Goal: Transaction & Acquisition: Book appointment/travel/reservation

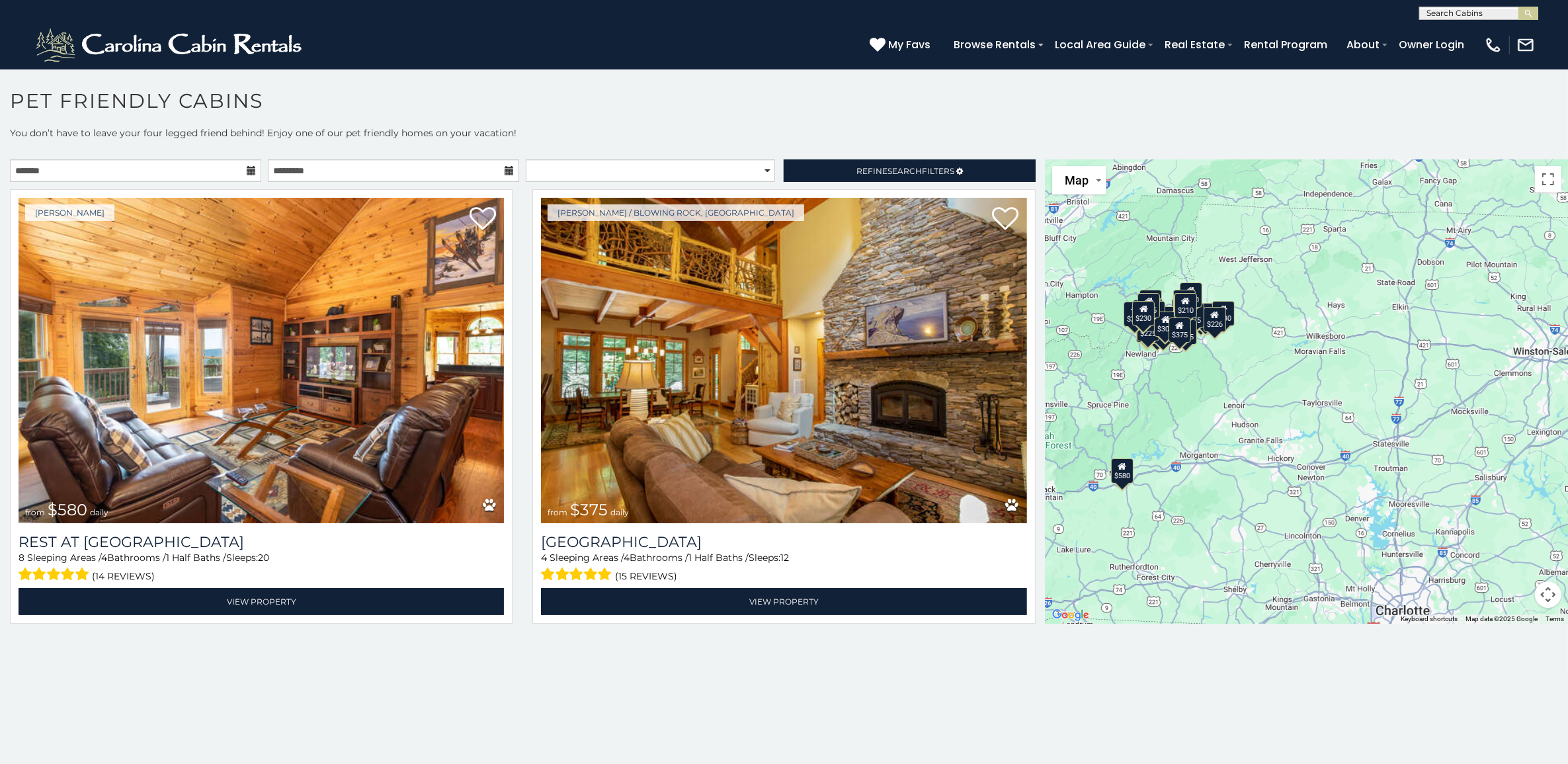
drag, startPoint x: 1301, startPoint y: 544, endPoint x: 1131, endPoint y: 530, distance: 170.6
click at [1131, 530] on div "$580 $375 $325 $451 $460 $315 $315 $330 $395 $355 $650 $380 $675 $930 $375 $325…" at bounding box center [1306, 391] width 522 height 464
click at [1191, 318] on div "$675" at bounding box center [1192, 315] width 22 height 25
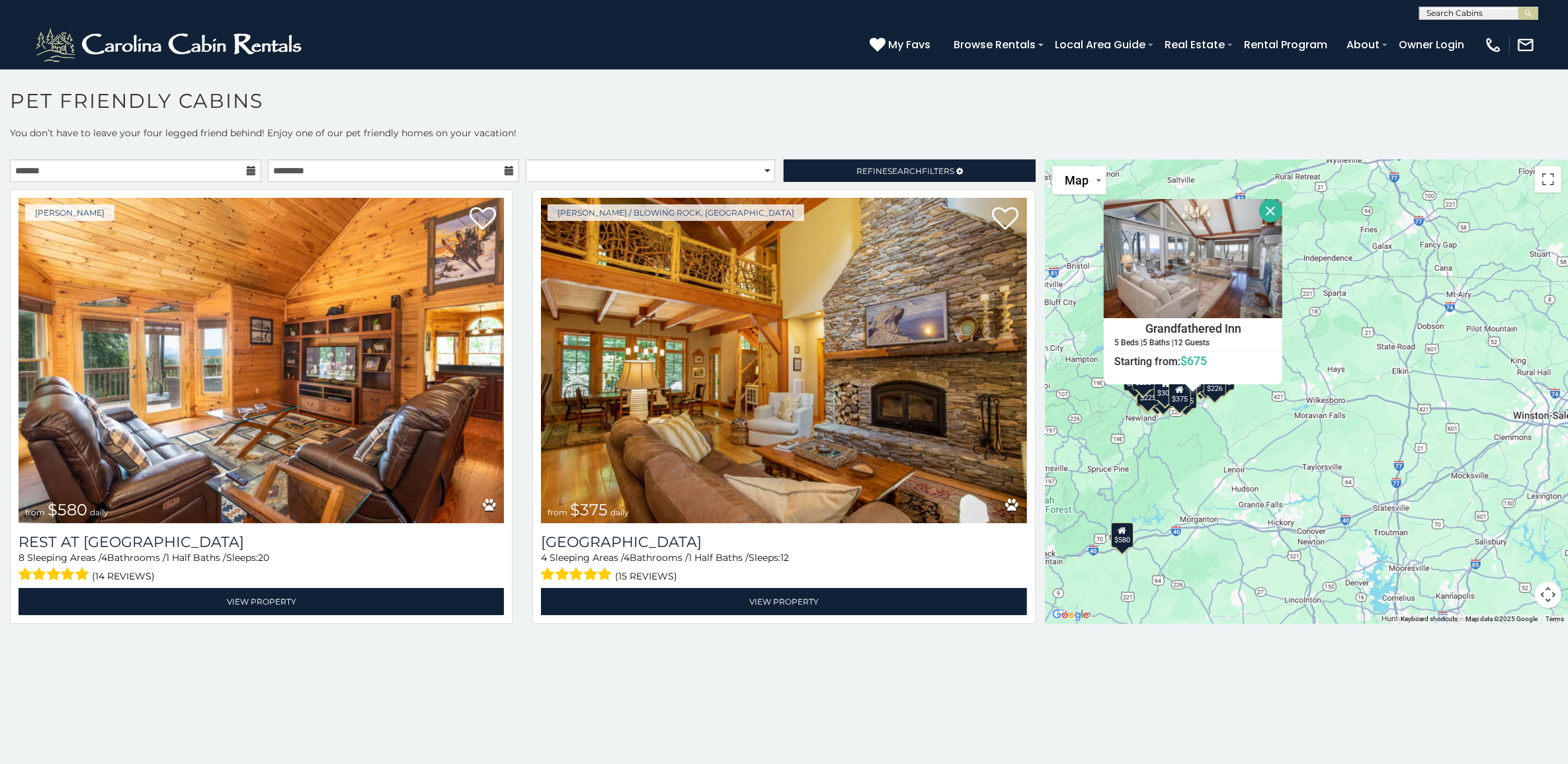
click at [1182, 448] on div "$580 $375 $325 $451 $460 $315 $315 $330 $395 $355 $650 $380 $675 $930 $375 $325…" at bounding box center [1306, 391] width 522 height 464
click at [1184, 447] on div "$580 $375 $325 $451 $460 $315 $315 $330 $395 $355 $650 $380 $675 $930 $375 $325…" at bounding box center [1306, 391] width 522 height 464
click at [1233, 431] on div "$580 $375 $325 $451 $460 $315 $315 $330 $395 $355 $650 $380 $675 $930 $375 $325…" at bounding box center [1306, 391] width 522 height 464
click at [1254, 205] on button "Close" at bounding box center [1270, 211] width 23 height 23
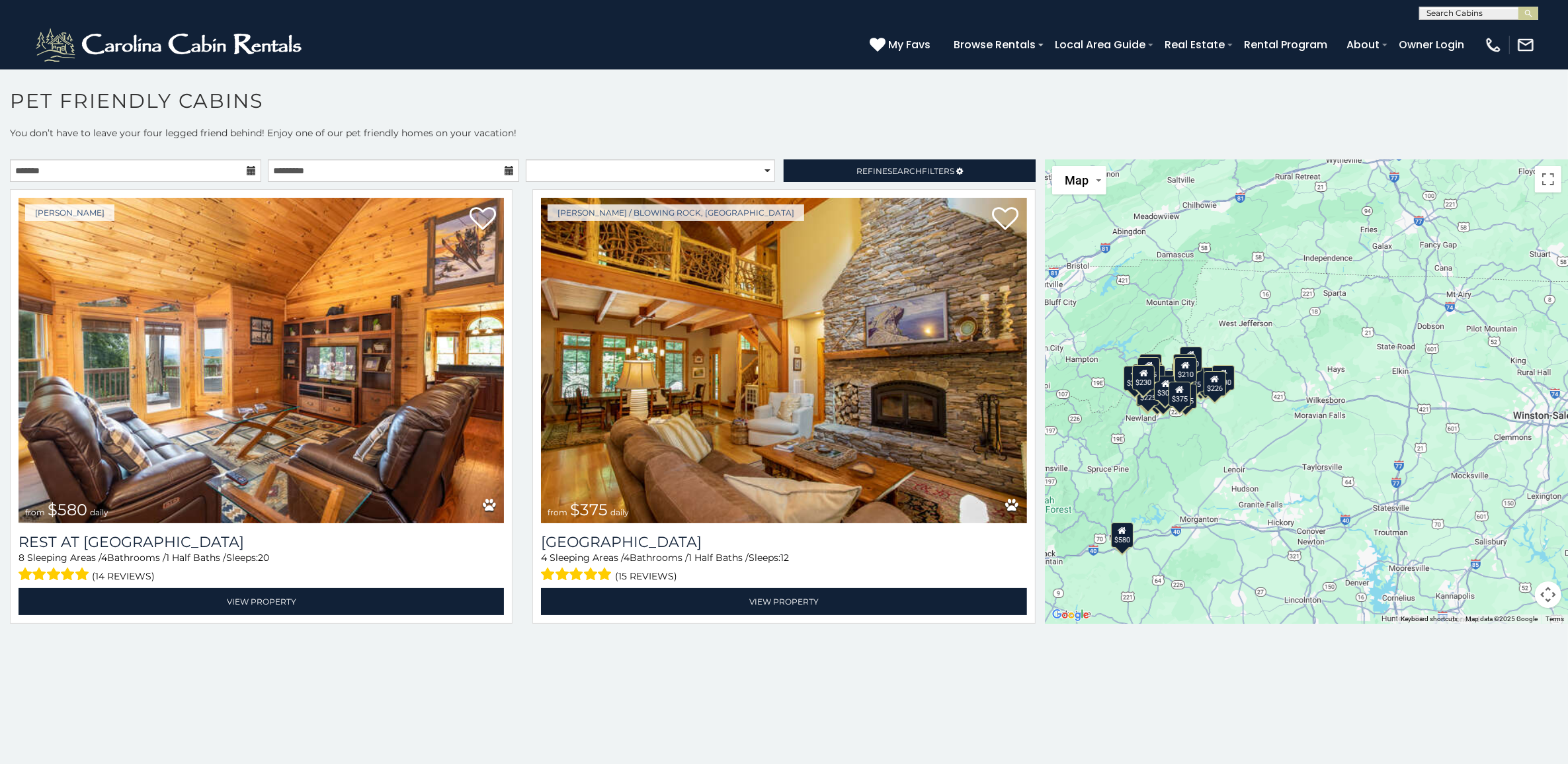
click at [1145, 389] on div "$260" at bounding box center [1134, 378] width 22 height 25
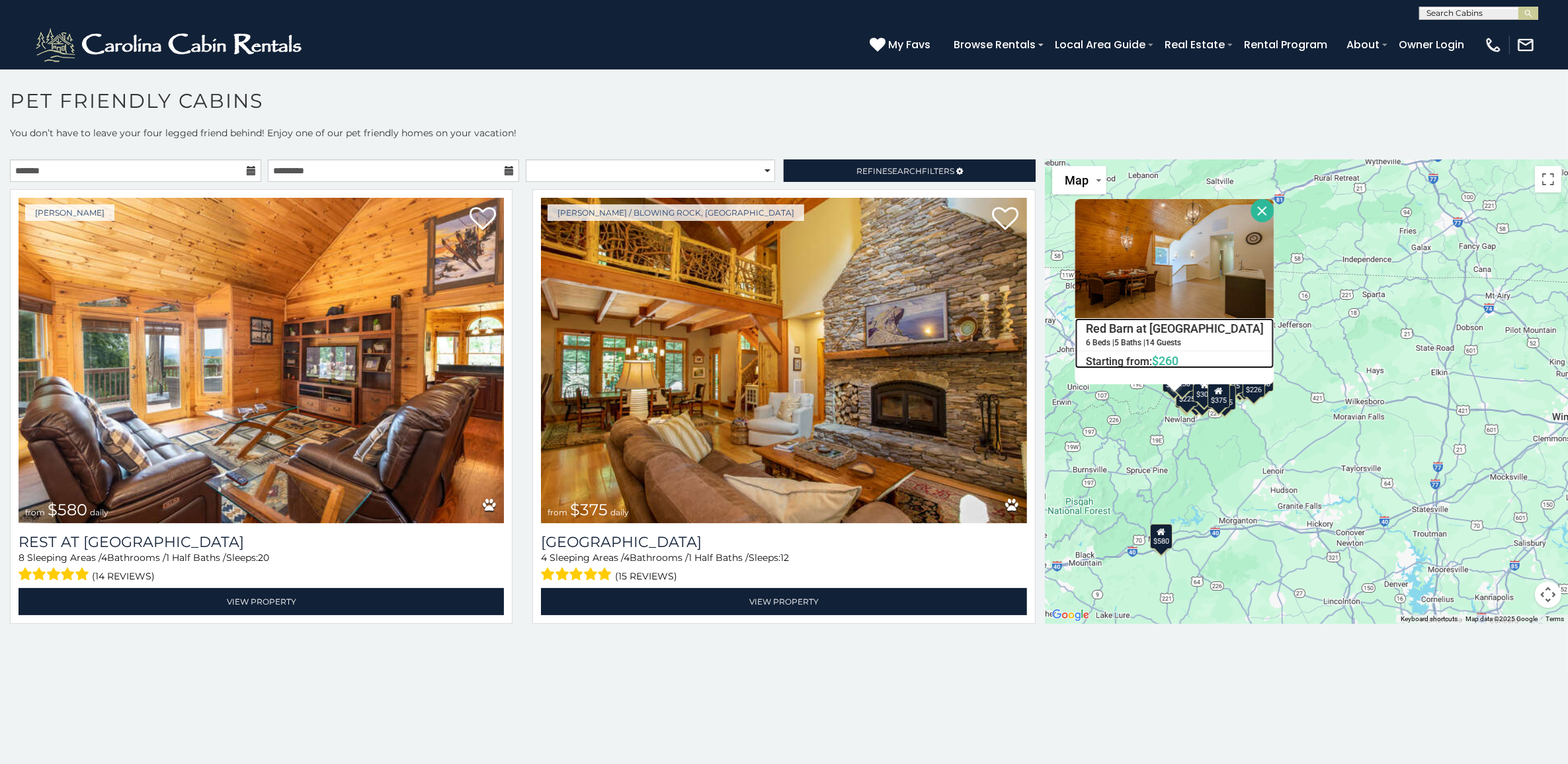
click at [1163, 327] on h4 "Red Barn at [GEOGRAPHIC_DATA]" at bounding box center [1173, 329] width 197 height 20
click at [1251, 206] on button "Close" at bounding box center [1262, 211] width 23 height 23
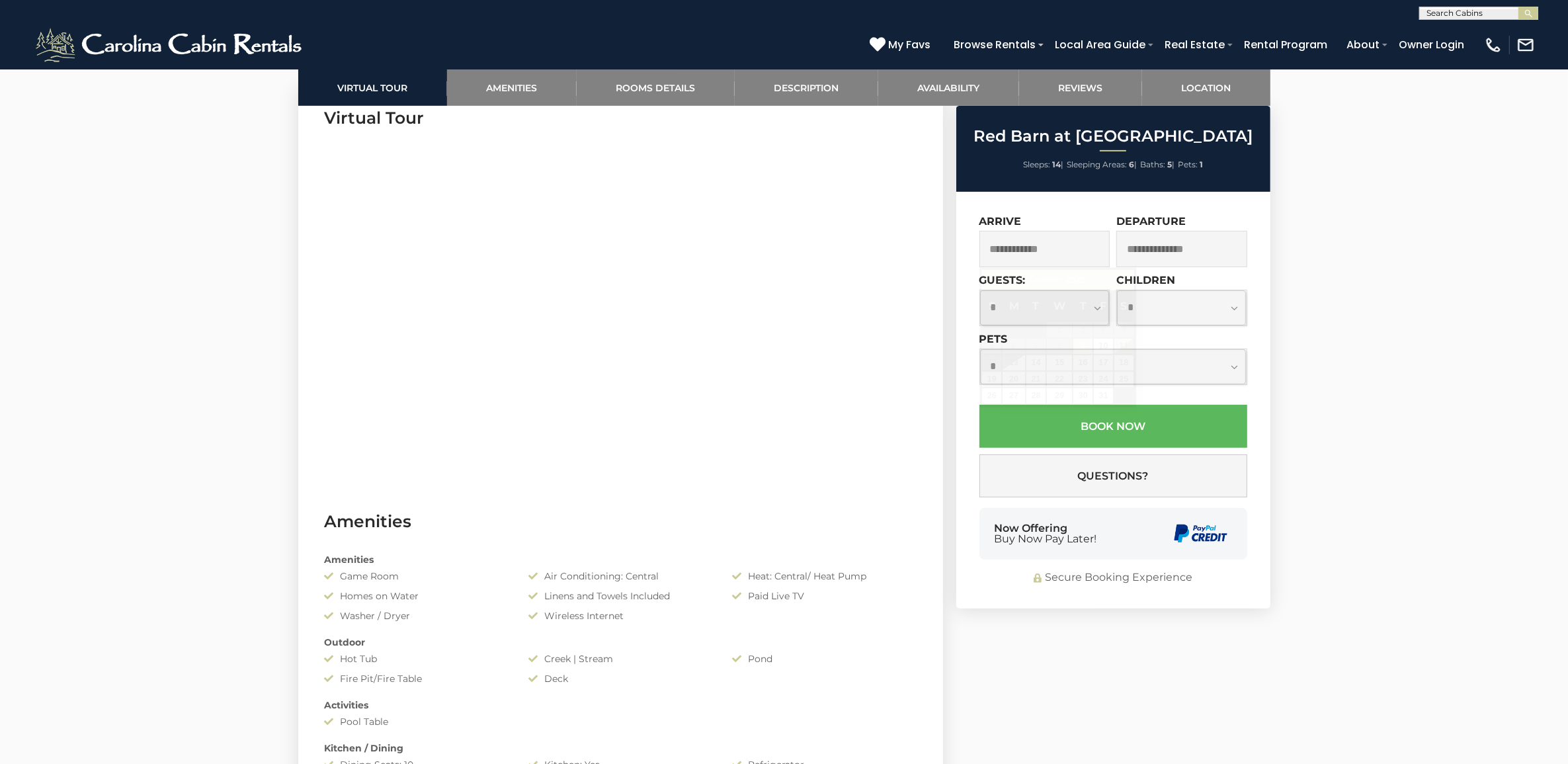
click at [1075, 255] on input "text" at bounding box center [1044, 249] width 131 height 36
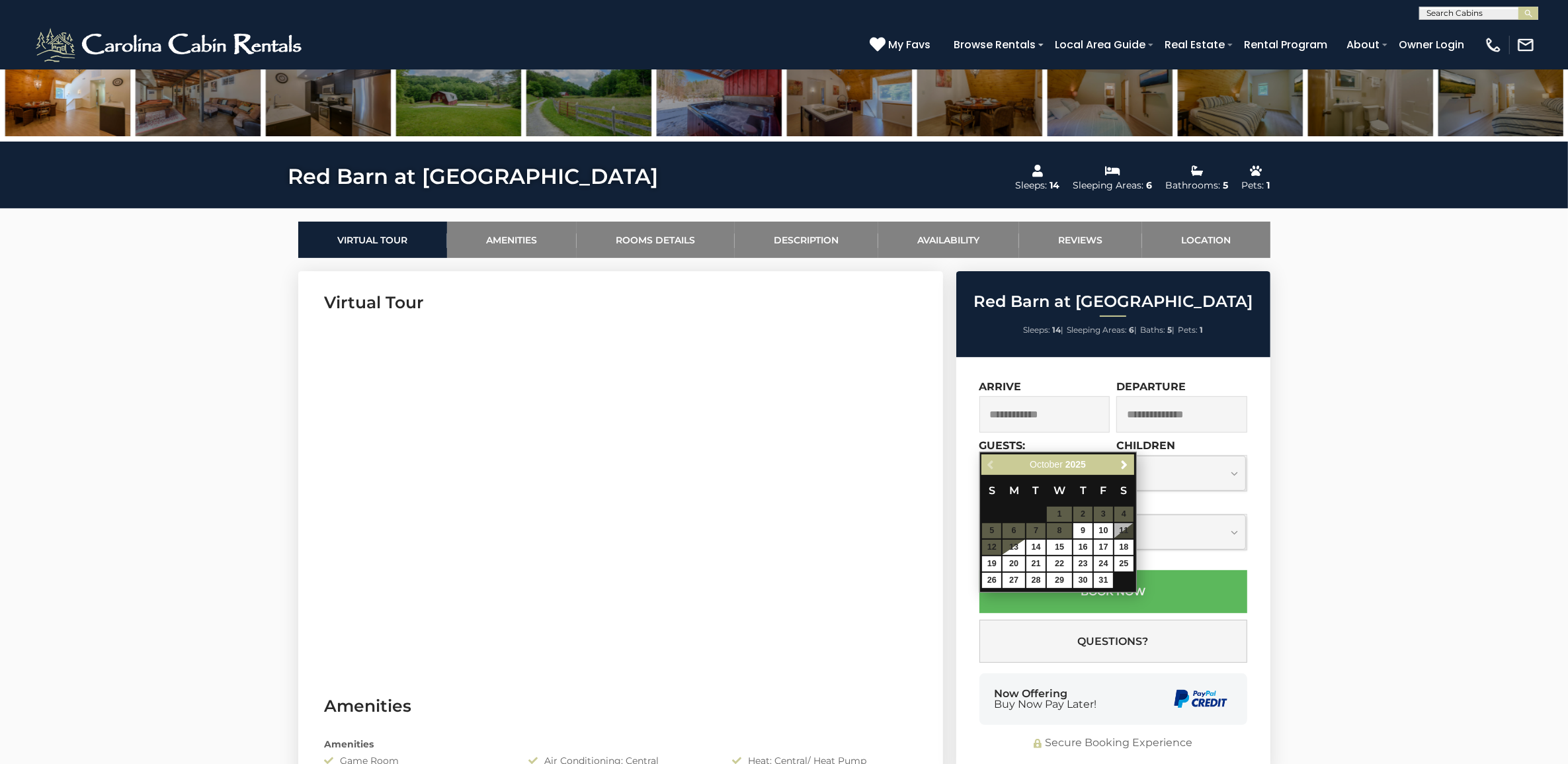
scroll to position [496, 0]
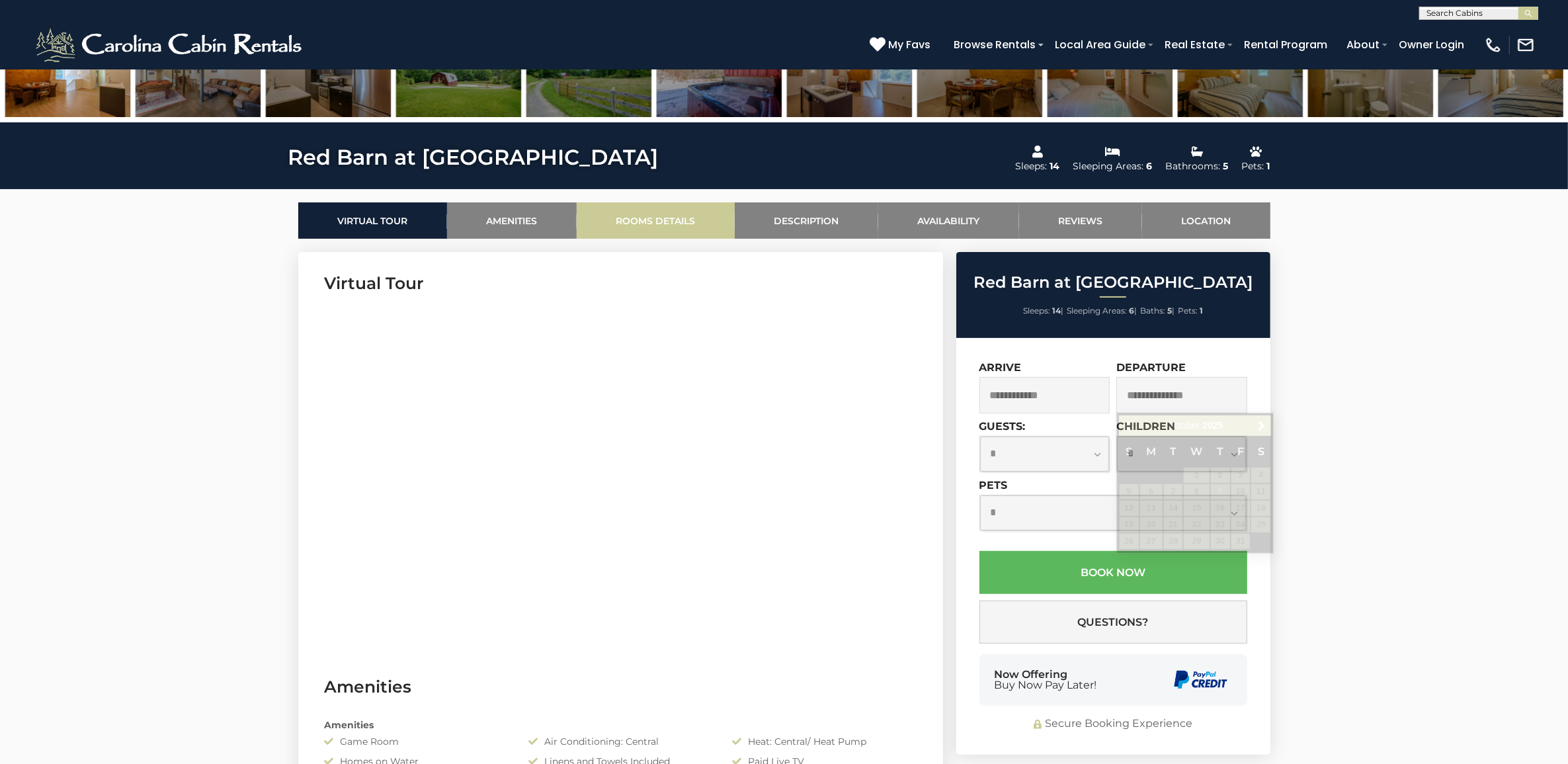
click at [643, 221] on link "Rooms Details" at bounding box center [655, 220] width 158 height 36
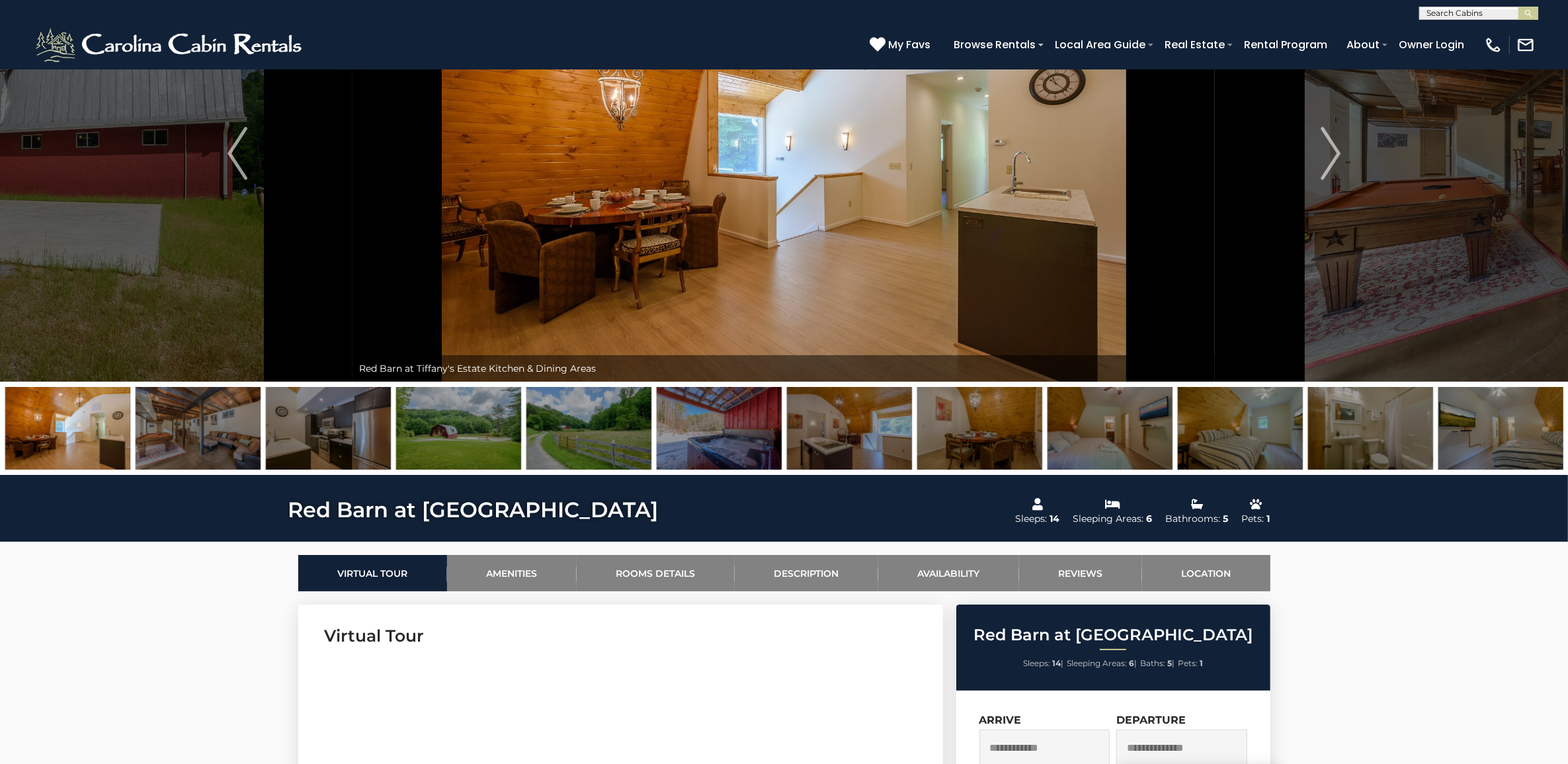
scroll to position [0, 0]
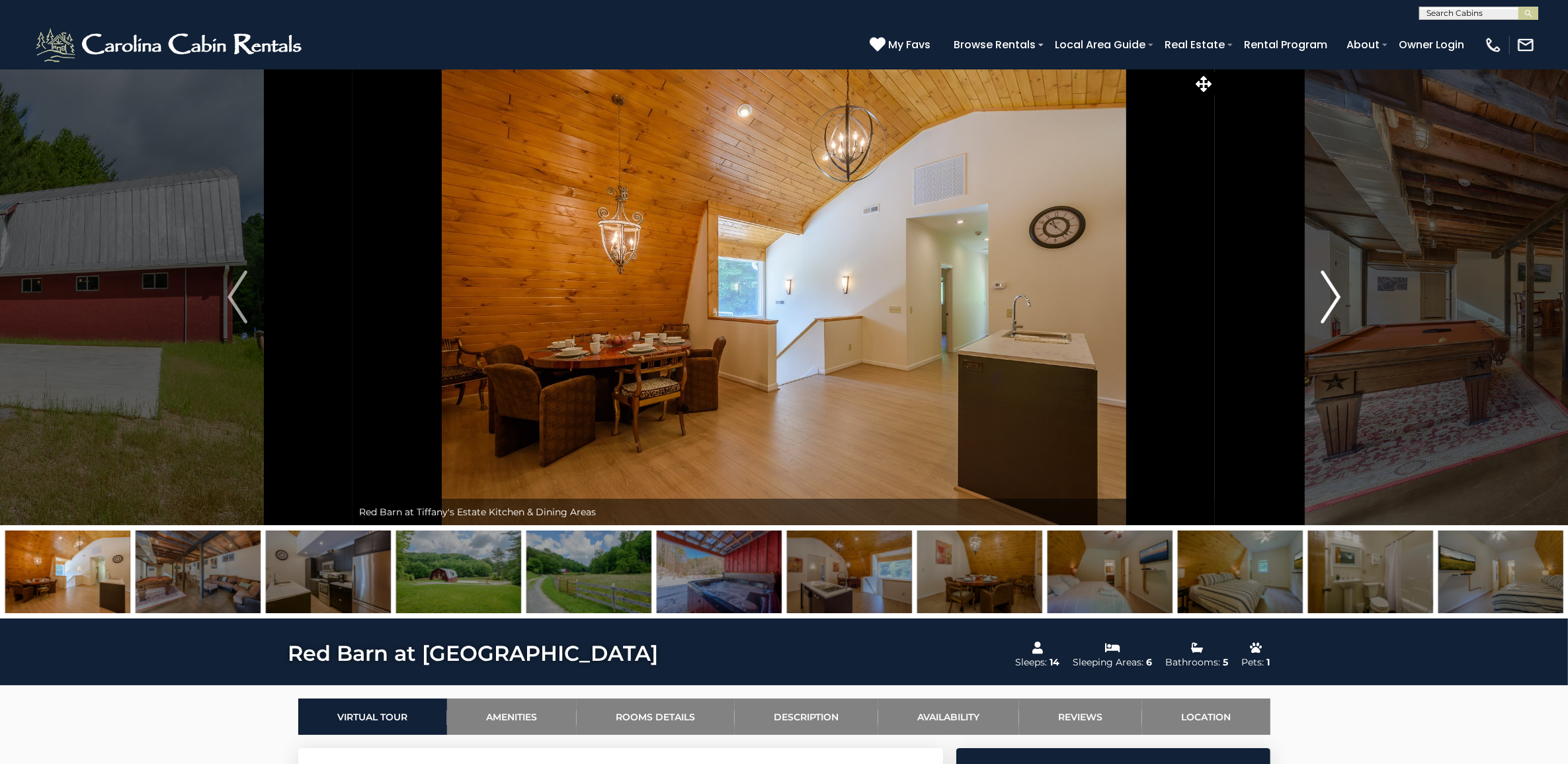
click at [1324, 312] on img "Next" at bounding box center [1330, 297] width 20 height 53
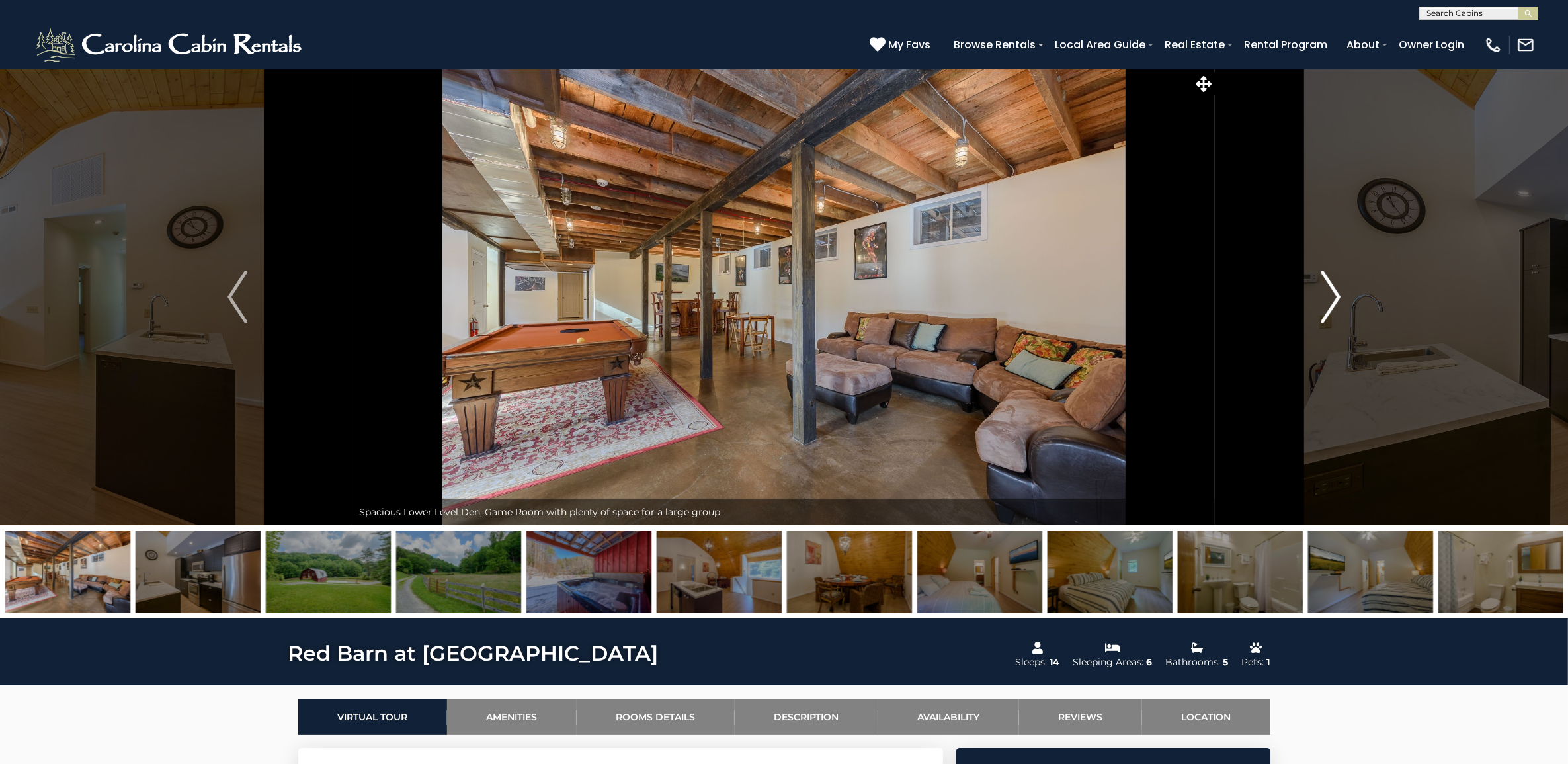
click at [1324, 312] on img "Next" at bounding box center [1330, 297] width 20 height 53
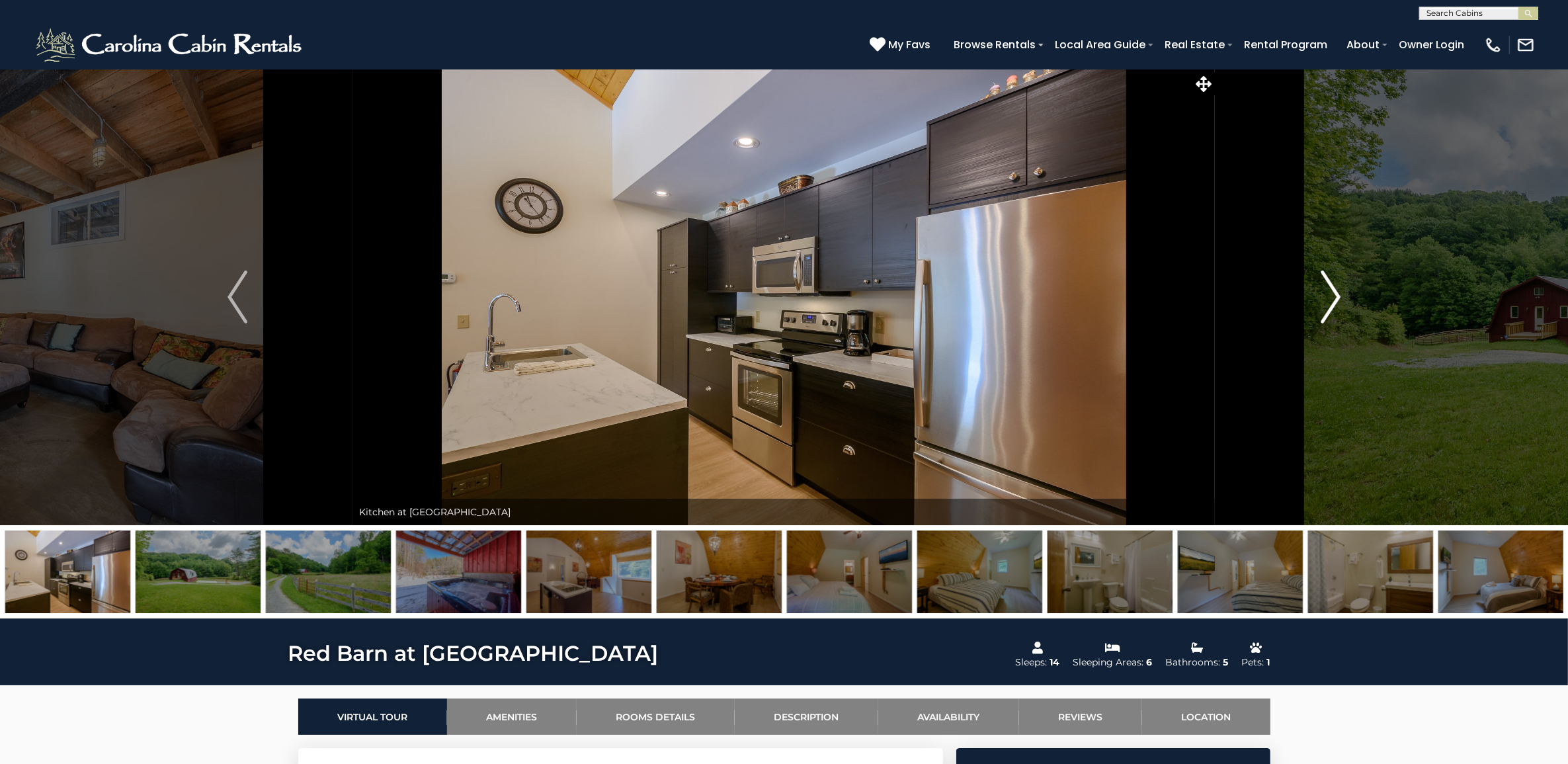
click at [1324, 312] on img "Next" at bounding box center [1330, 297] width 20 height 53
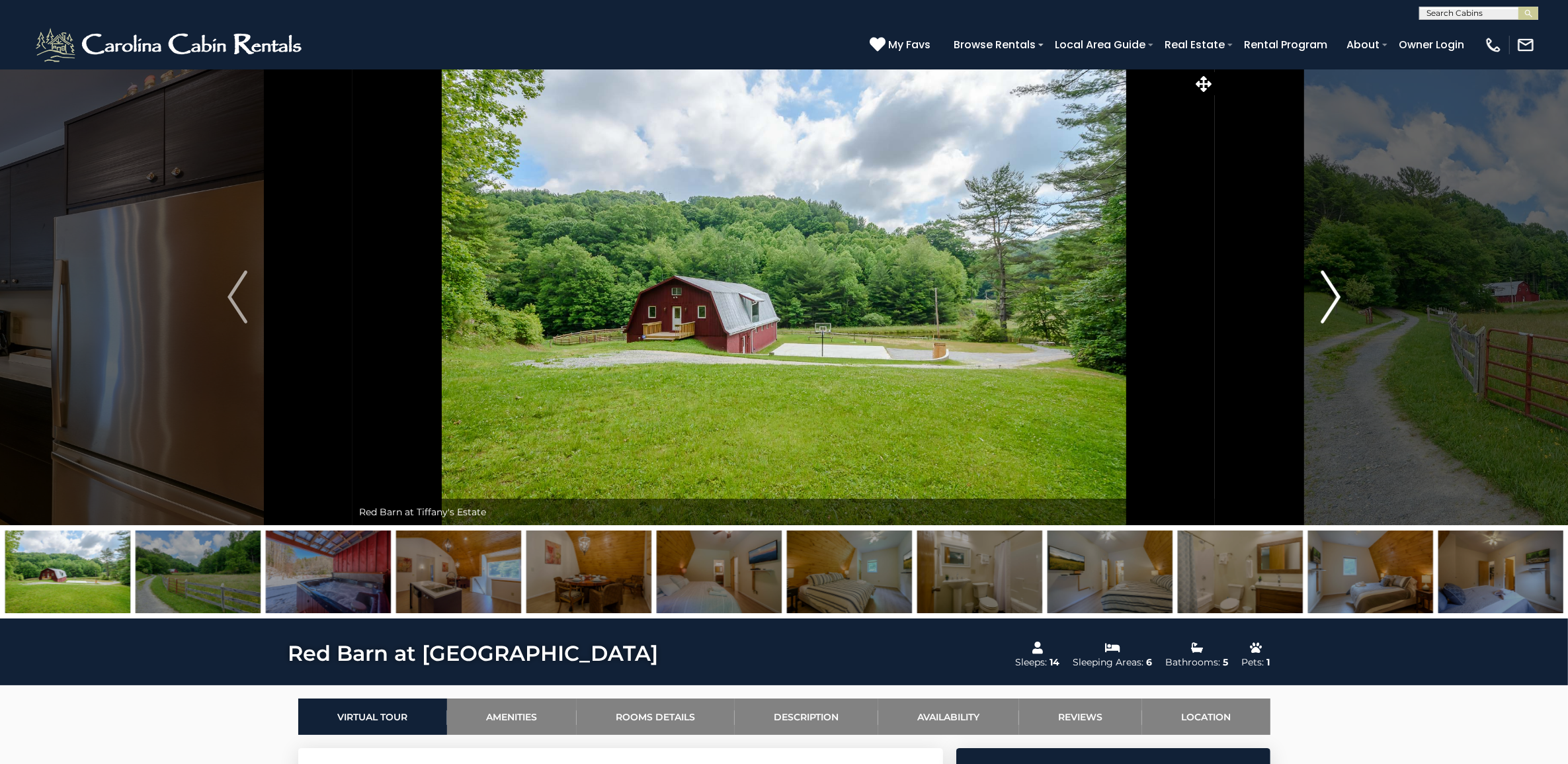
click at [1324, 312] on img "Next" at bounding box center [1330, 297] width 20 height 53
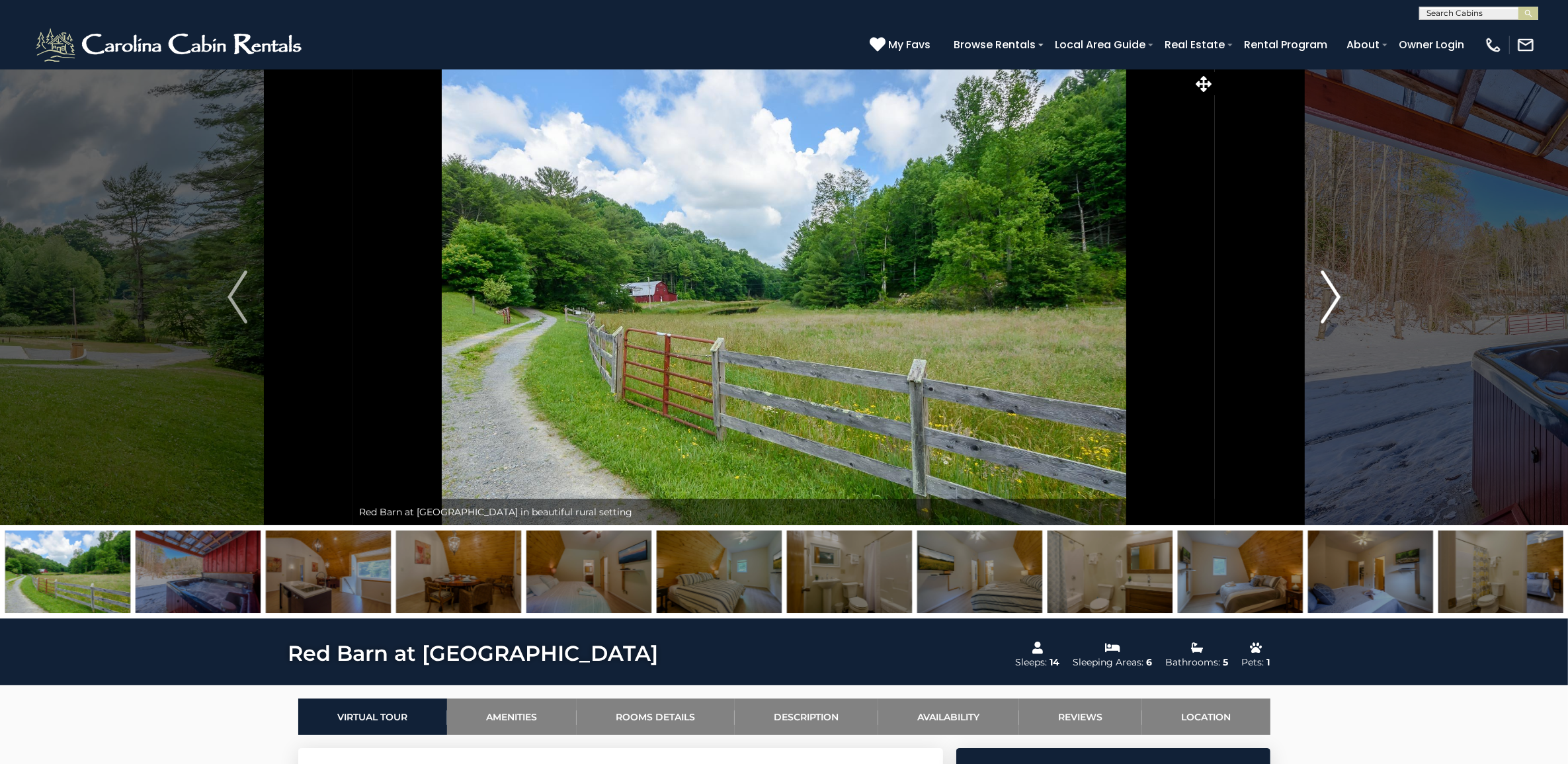
click at [1324, 312] on img "Next" at bounding box center [1330, 297] width 20 height 53
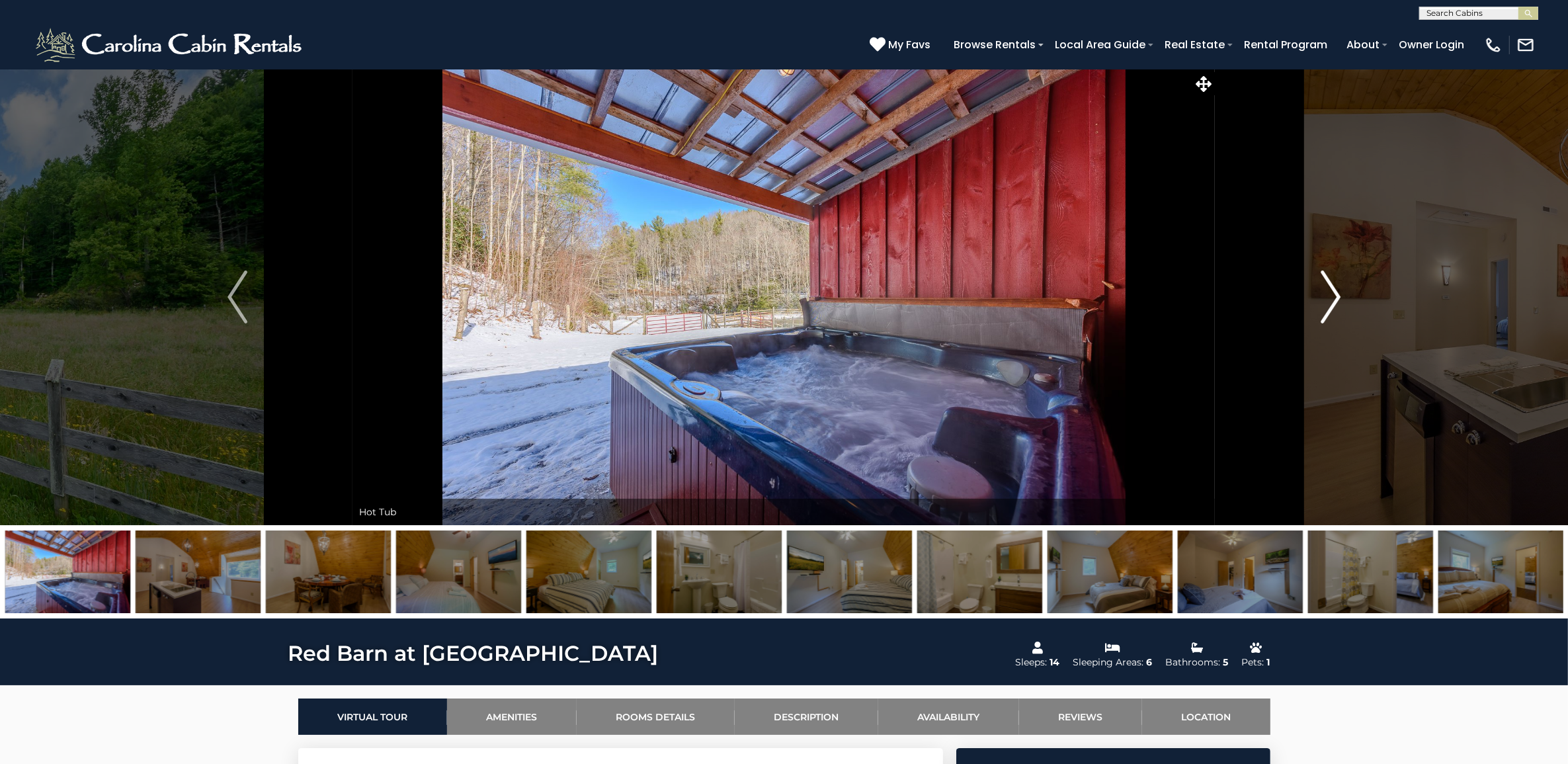
click at [1324, 312] on img "Next" at bounding box center [1330, 297] width 20 height 53
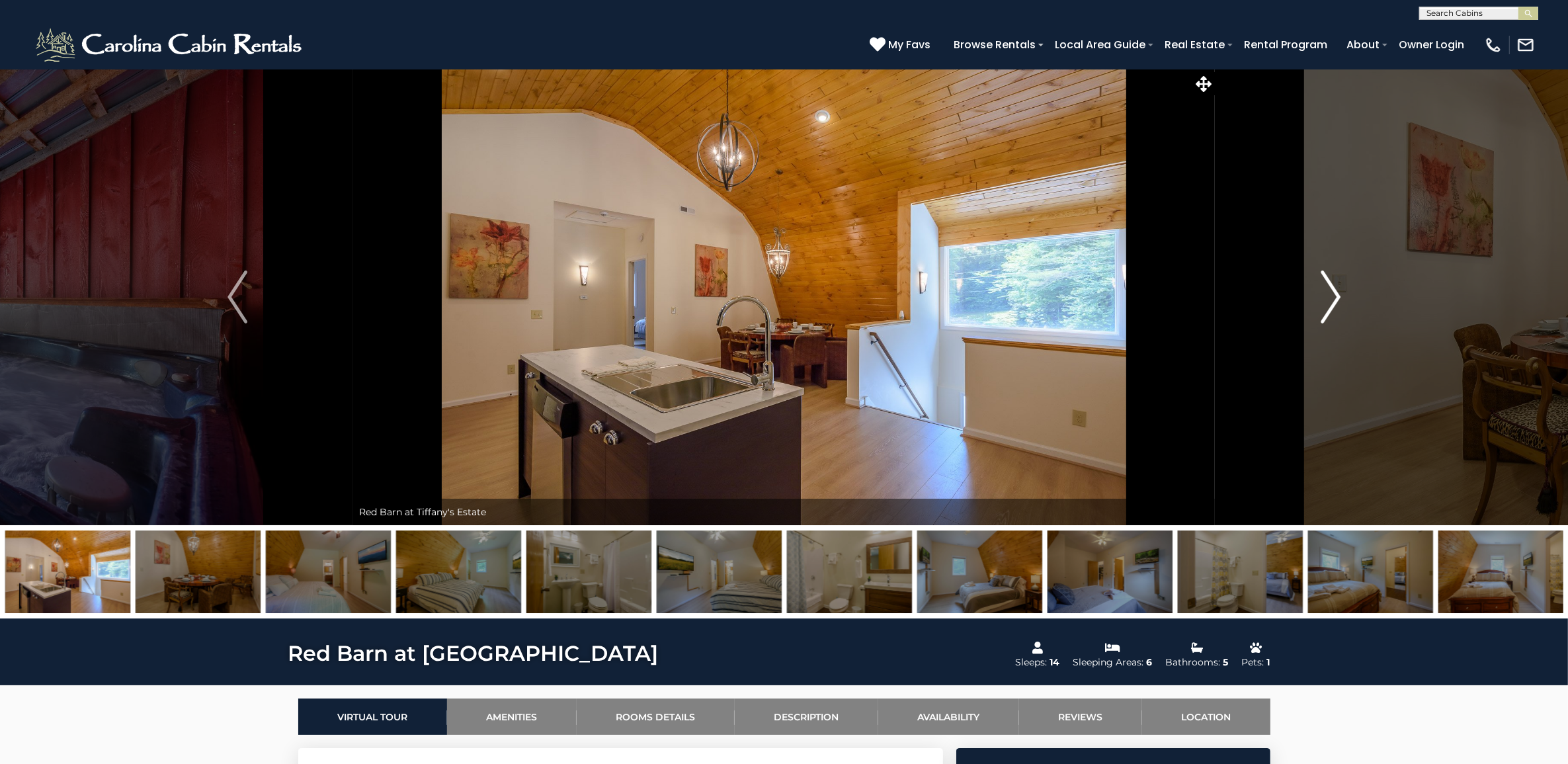
click at [1322, 311] on img "Next" at bounding box center [1330, 297] width 20 height 53
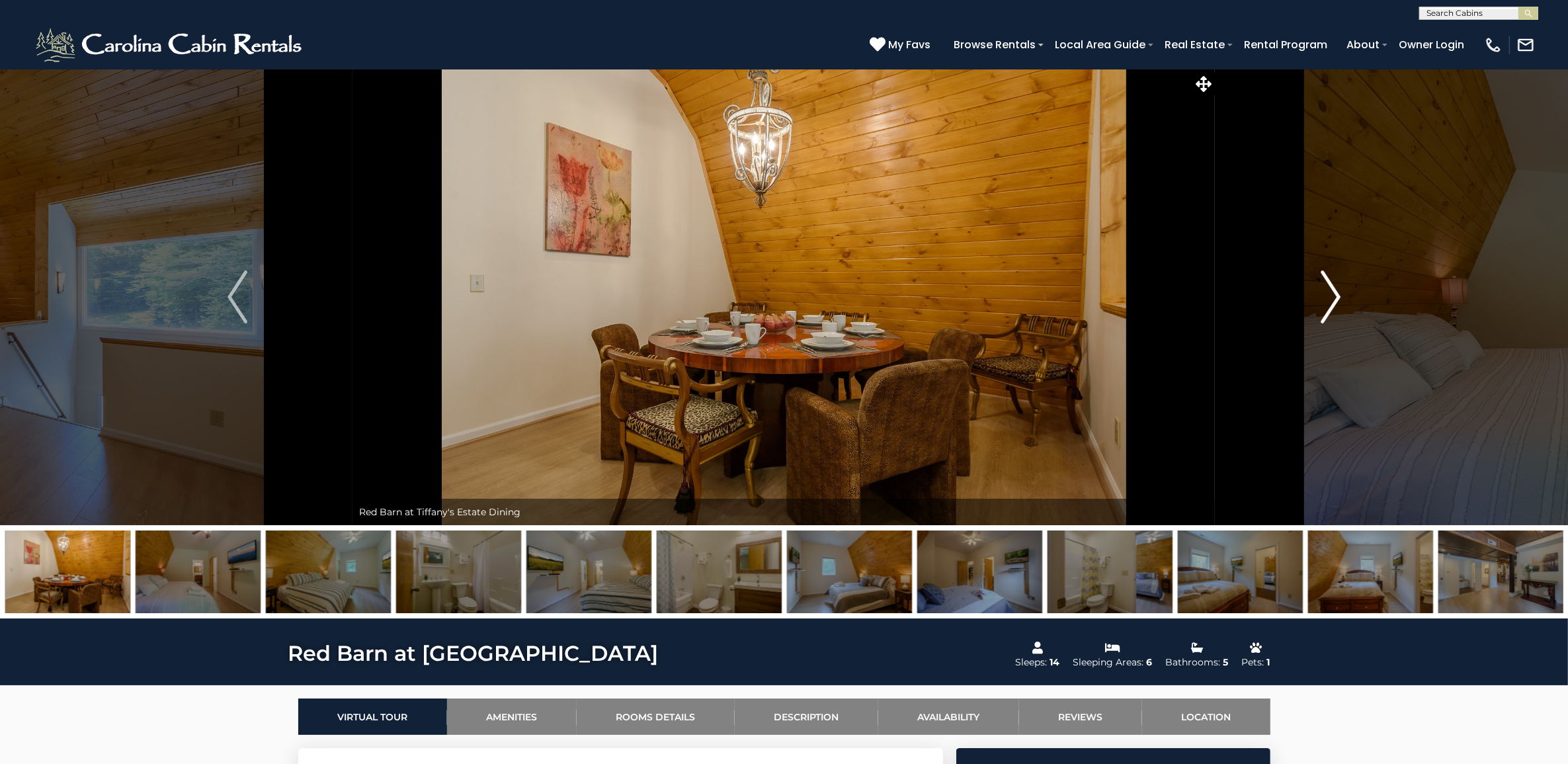
click at [1322, 311] on img "Next" at bounding box center [1330, 297] width 20 height 53
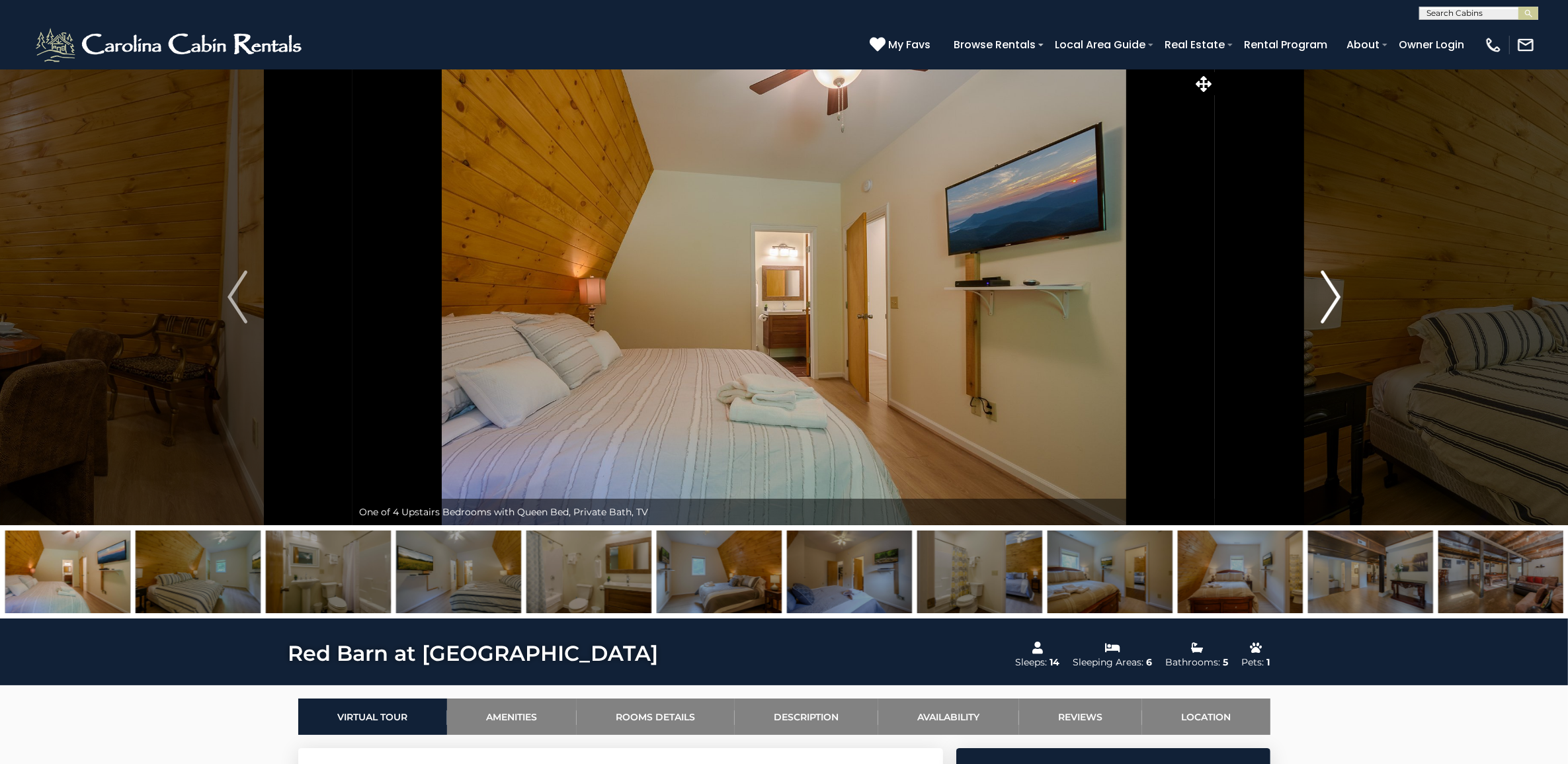
click at [1337, 302] on img "Next" at bounding box center [1330, 297] width 20 height 53
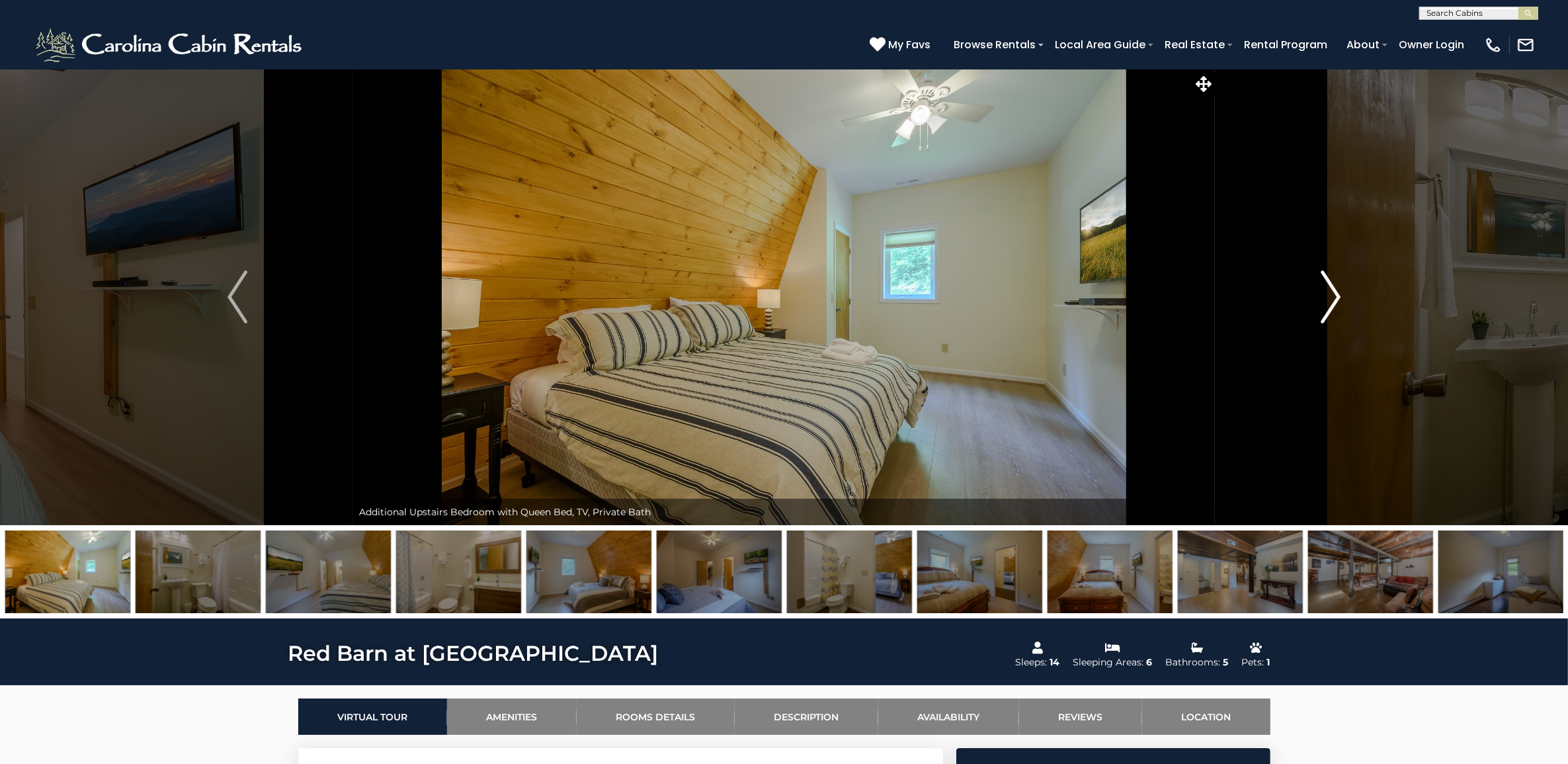
click at [1333, 302] on img "Next" at bounding box center [1330, 297] width 20 height 53
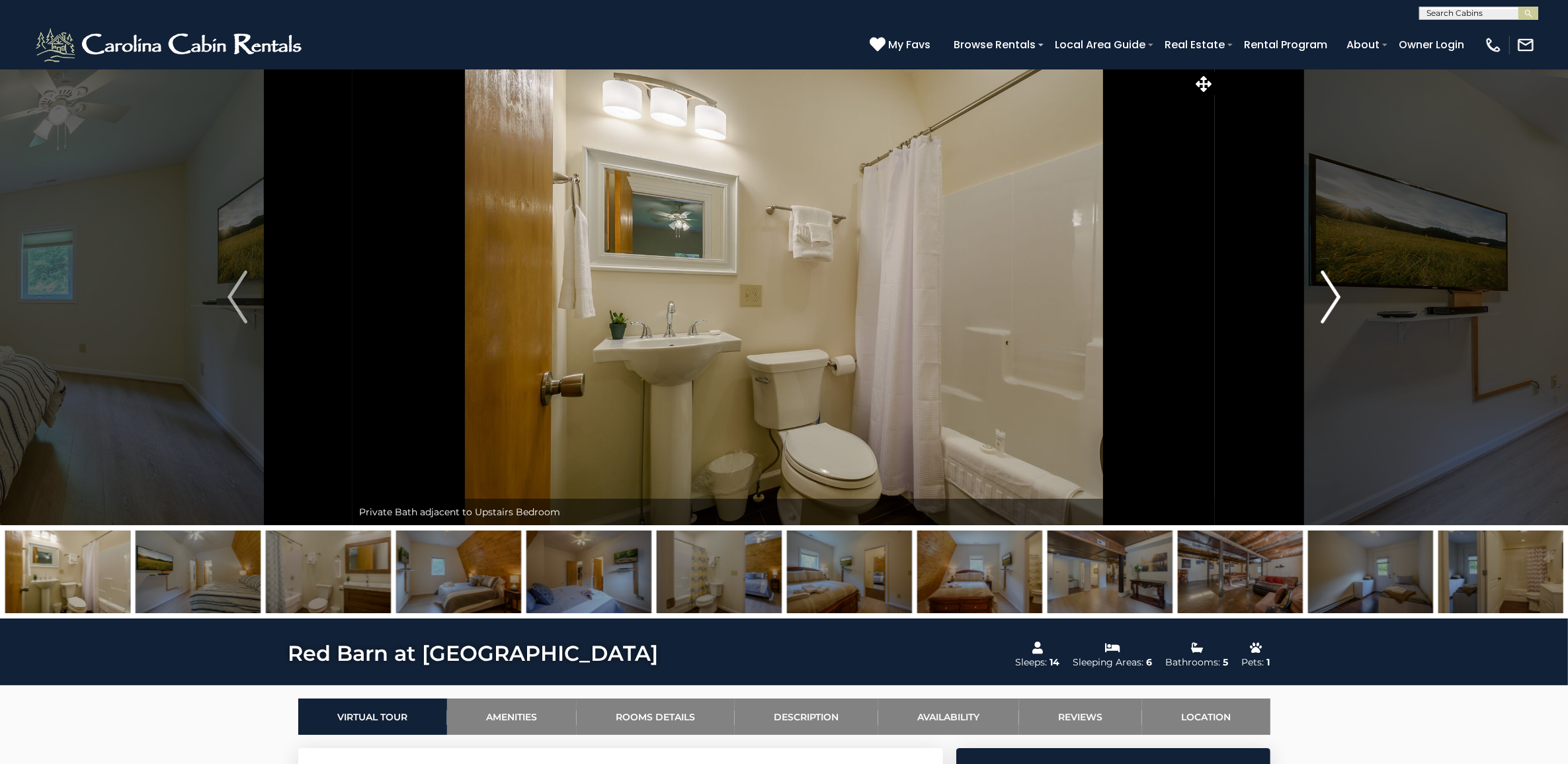
click at [1333, 302] on img "Next" at bounding box center [1330, 297] width 20 height 53
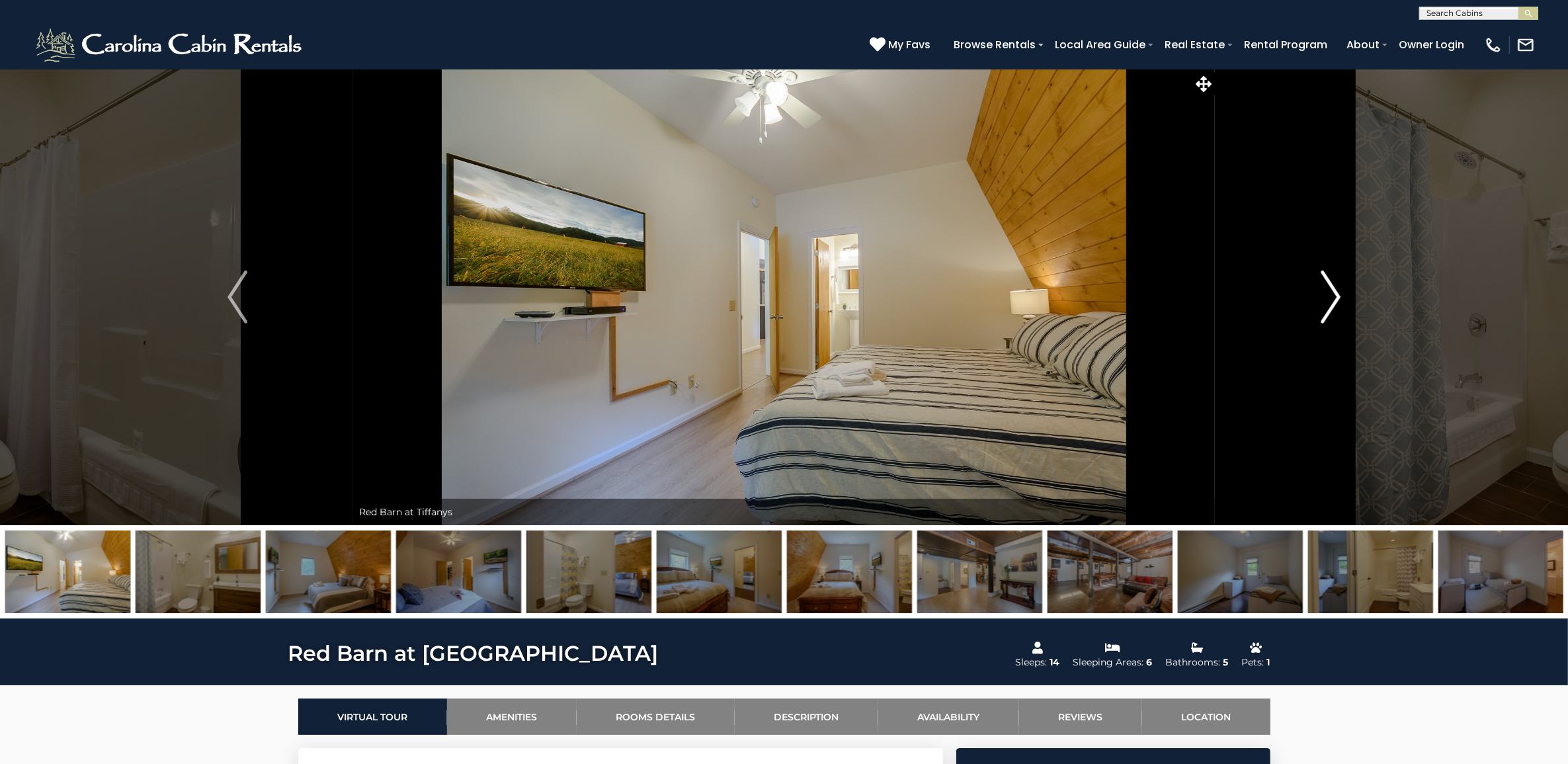
click at [1333, 302] on img "Next" at bounding box center [1330, 297] width 20 height 53
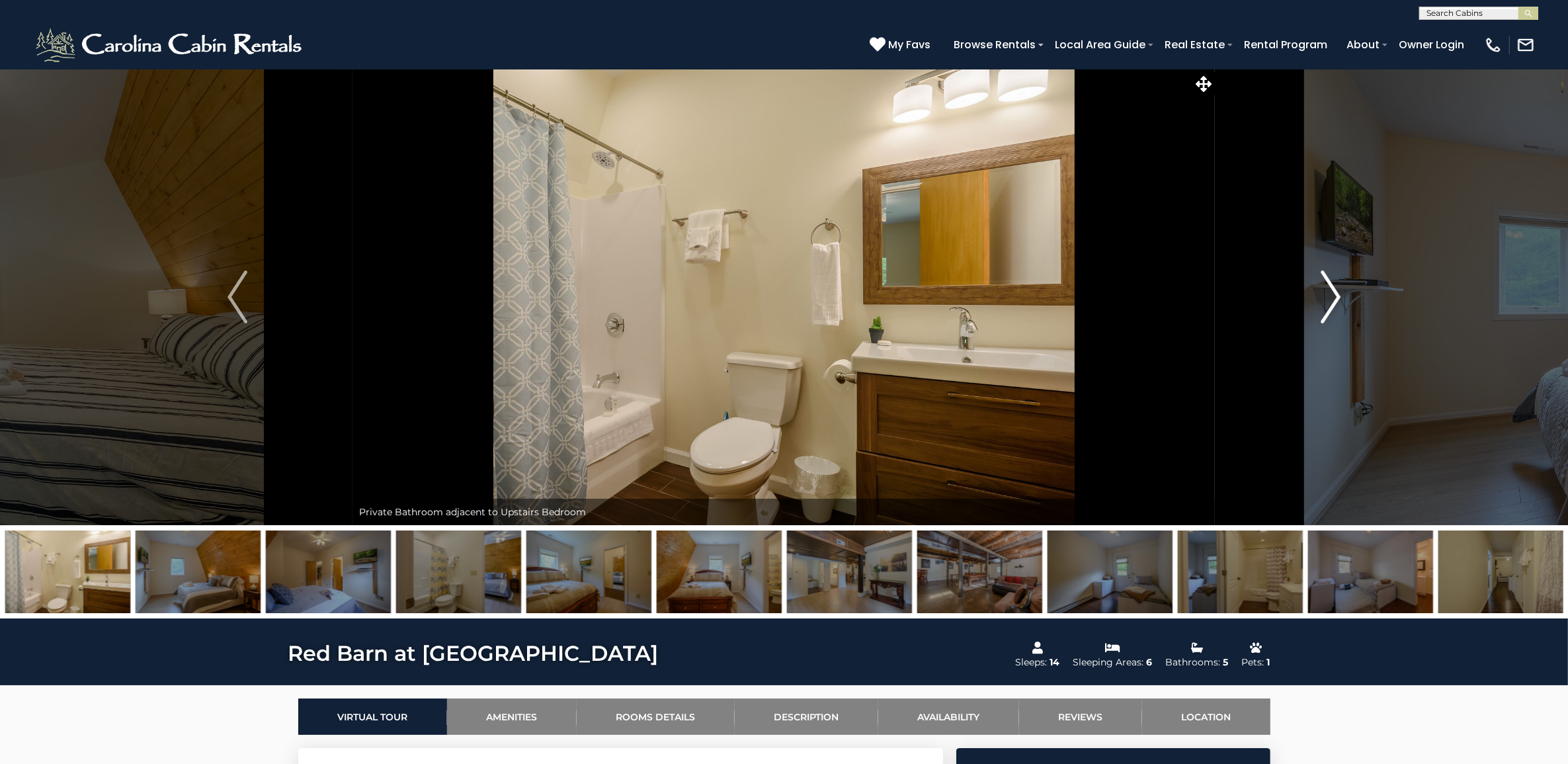
click at [1333, 302] on img "Next" at bounding box center [1330, 297] width 20 height 53
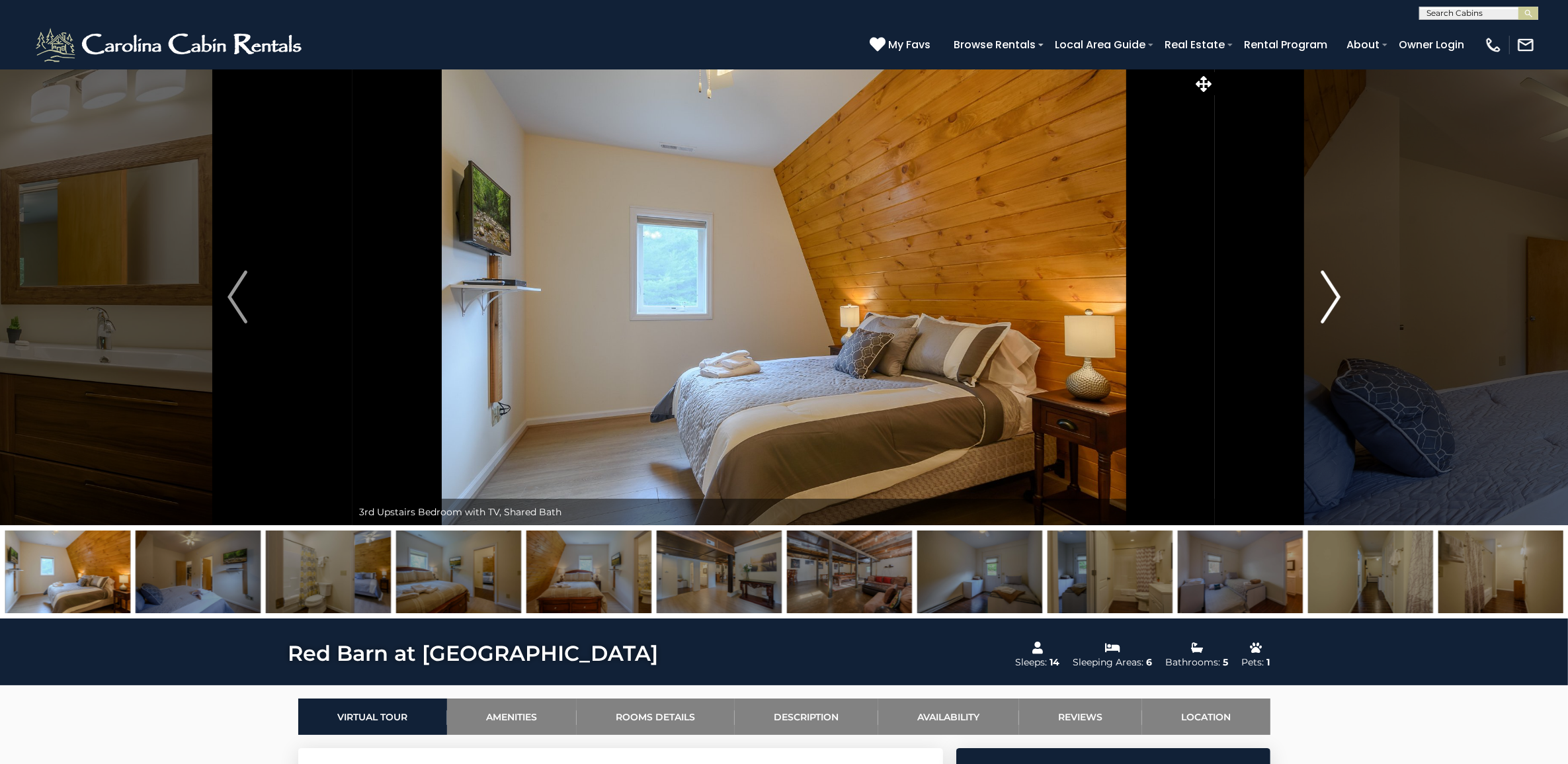
click at [1333, 302] on img "Next" at bounding box center [1330, 297] width 20 height 53
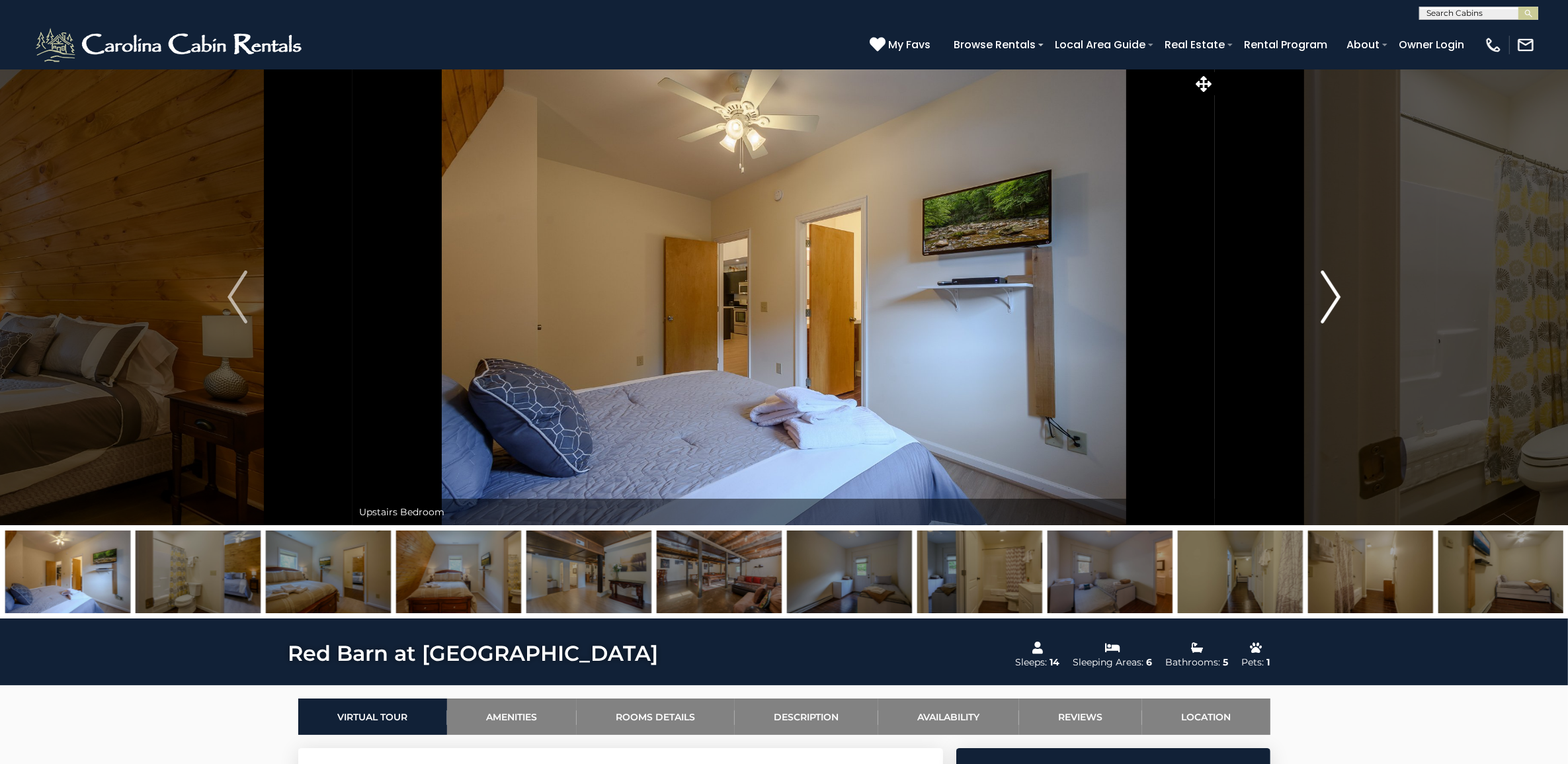
click at [1333, 302] on img "Next" at bounding box center [1330, 297] width 20 height 53
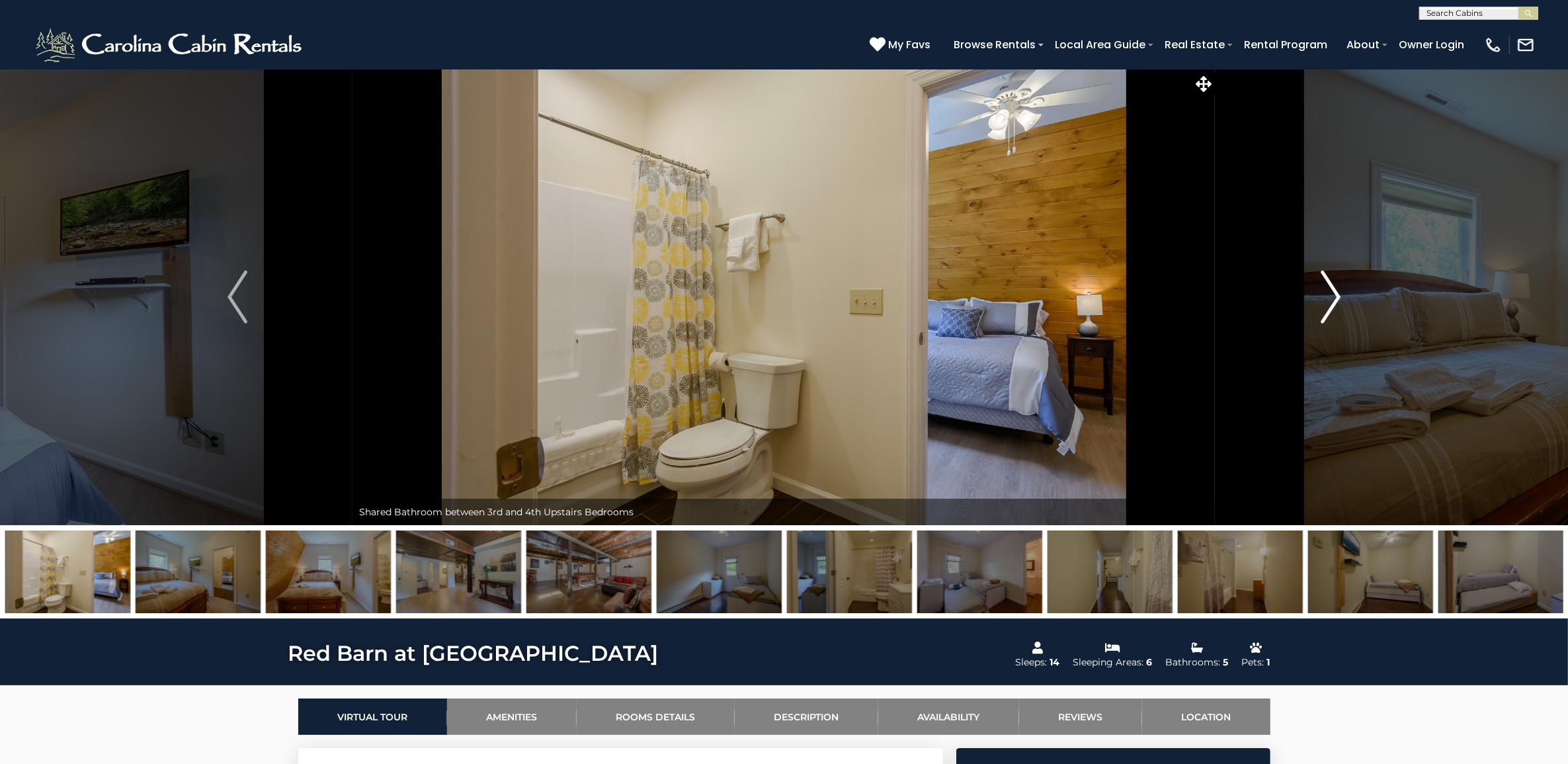
click at [1333, 302] on img "Next" at bounding box center [1330, 297] width 20 height 53
